Goal: Task Accomplishment & Management: Use online tool/utility

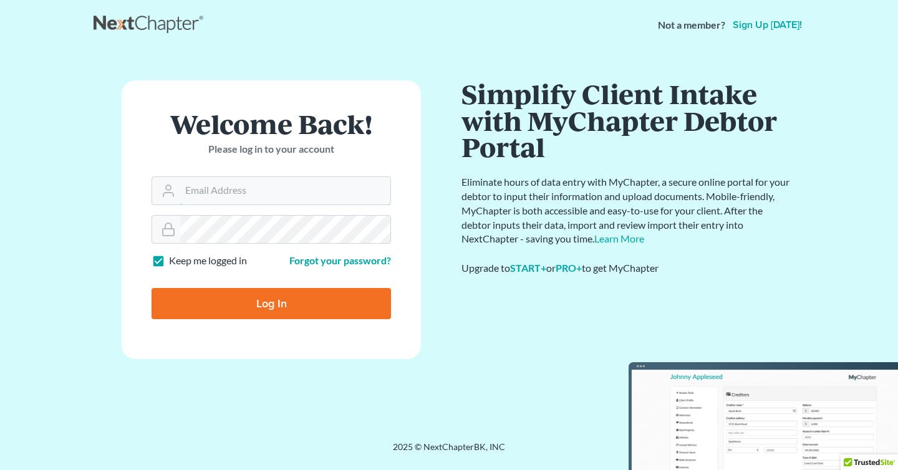
type input "[PERSON_NAME][EMAIL_ADDRESS][DOMAIN_NAME]"
click at [301, 303] on input "Log In" at bounding box center [271, 303] width 239 height 31
type input "Thinking..."
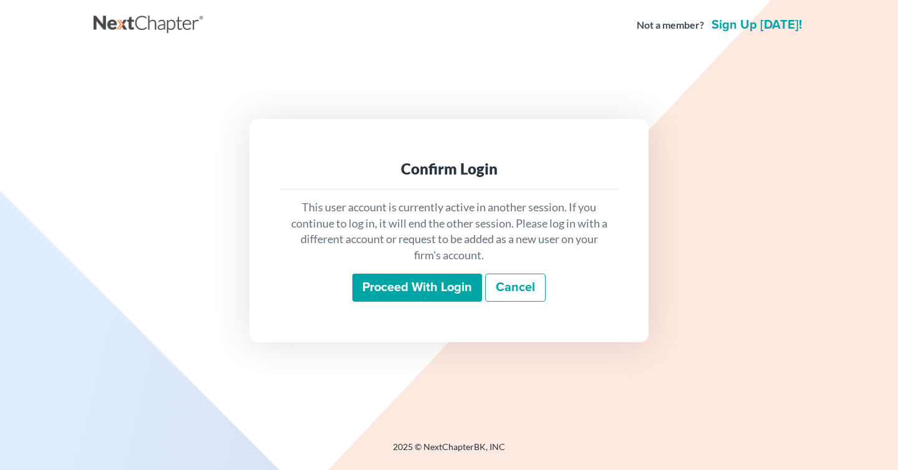
click at [397, 292] on input "Proceed with login" at bounding box center [417, 288] width 130 height 29
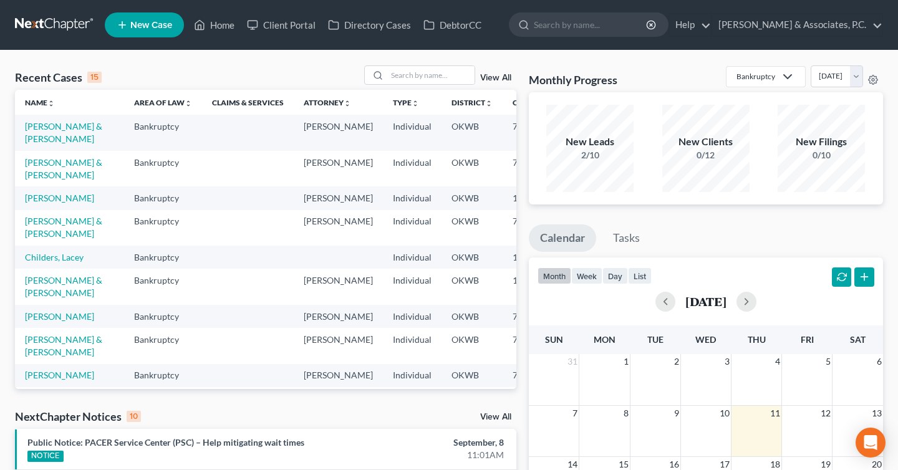
scroll to position [30, 0]
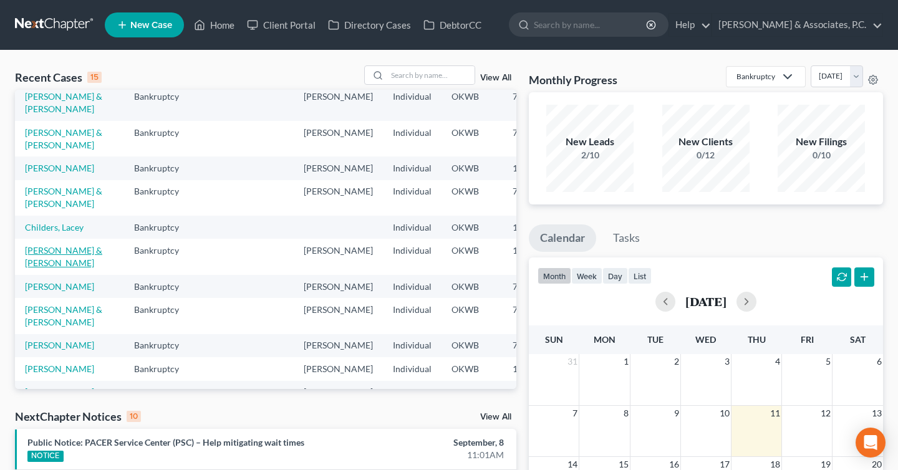
click at [40, 268] on link "[PERSON_NAME] & [PERSON_NAME]" at bounding box center [63, 256] width 77 height 23
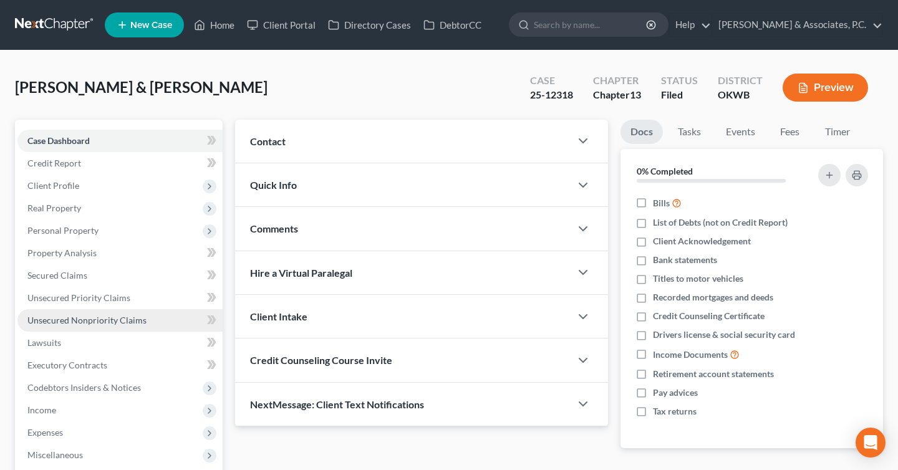
click at [95, 317] on span "Unsecured Nonpriority Claims" at bounding box center [86, 320] width 119 height 11
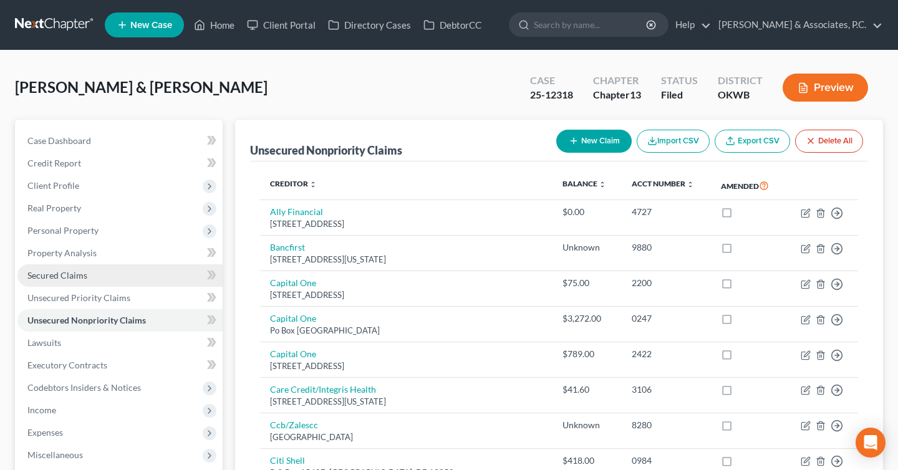
click at [85, 271] on span "Secured Claims" at bounding box center [57, 275] width 60 height 11
